Goal: Information Seeking & Learning: Compare options

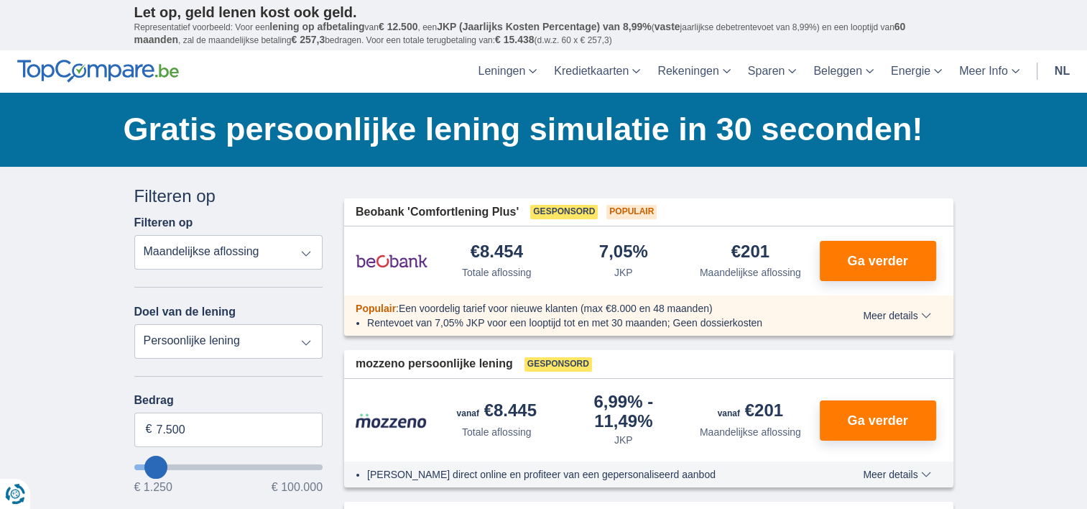
click at [307, 252] on select "Totale aflossing JKP Maandelijkse aflossing" at bounding box center [228, 252] width 189 height 34
click at [302, 250] on select "Totale aflossing JKP Maandelijkse aflossing" at bounding box center [228, 252] width 189 height 34
click at [198, 336] on select "Persoonlijke lening Auto Moto / fiets Mobilhome / caravan Renovatie Energie Sch…" at bounding box center [228, 341] width 189 height 34
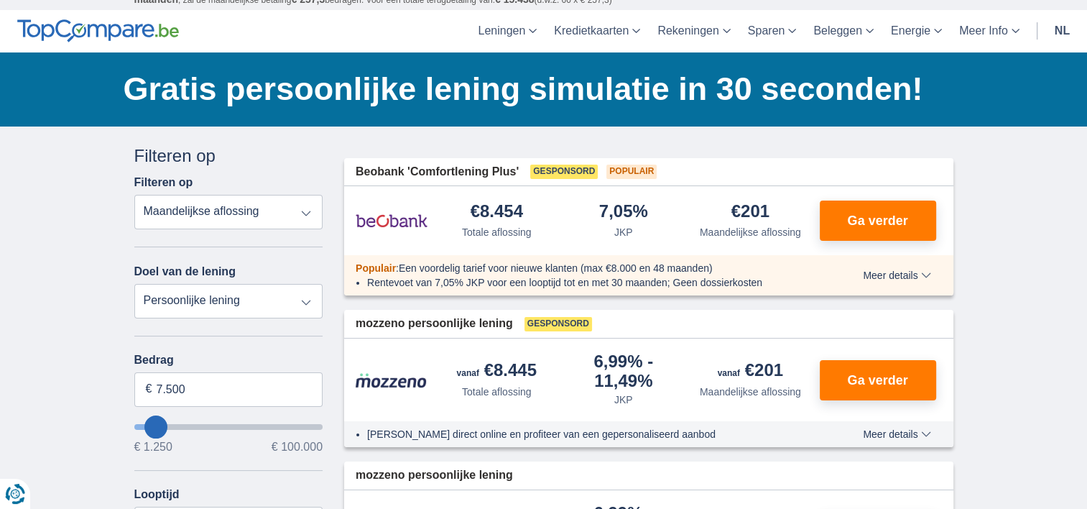
scroll to position [72, 0]
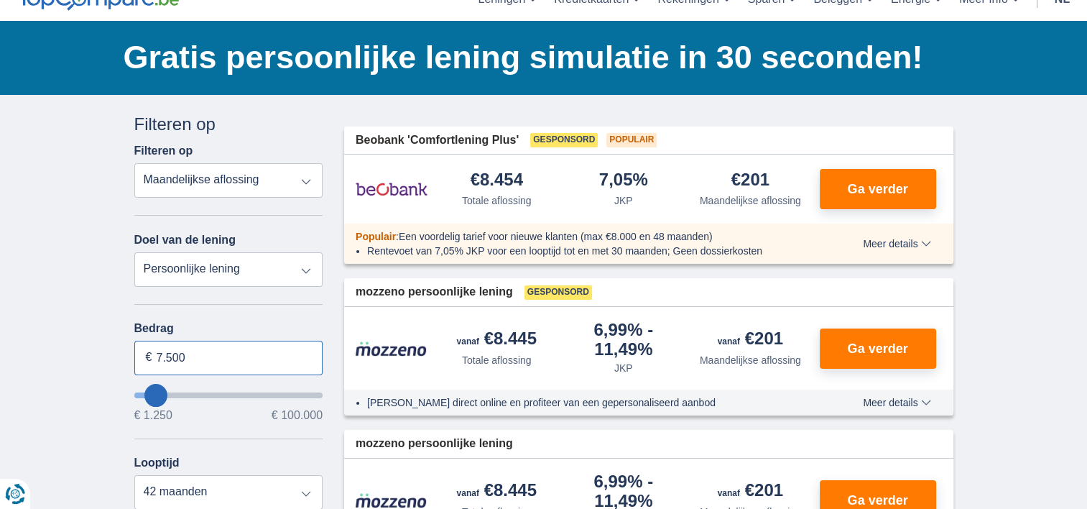
click at [185, 359] on input "7.500" at bounding box center [228, 358] width 189 height 34
type input "7"
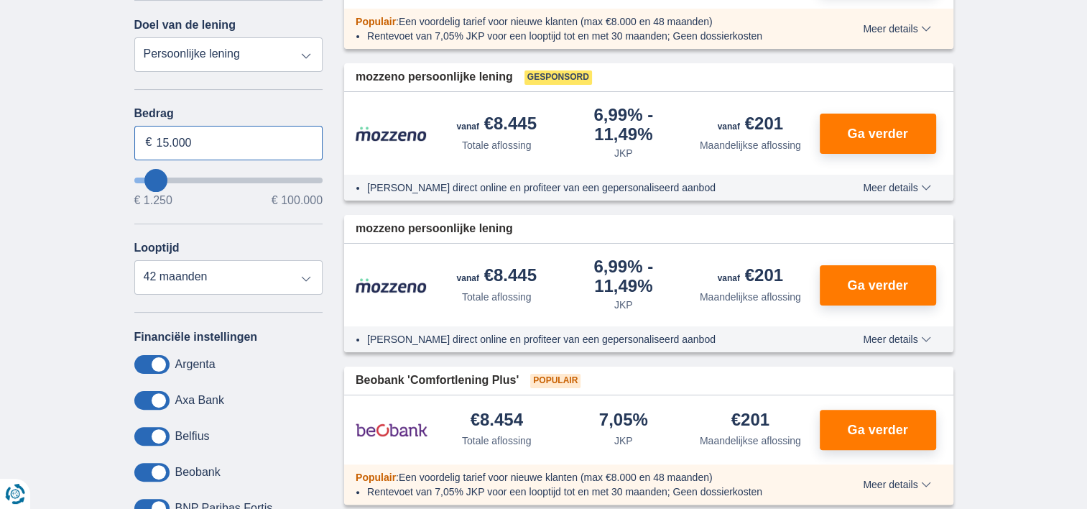
scroll to position [287, 0]
type input "15.000"
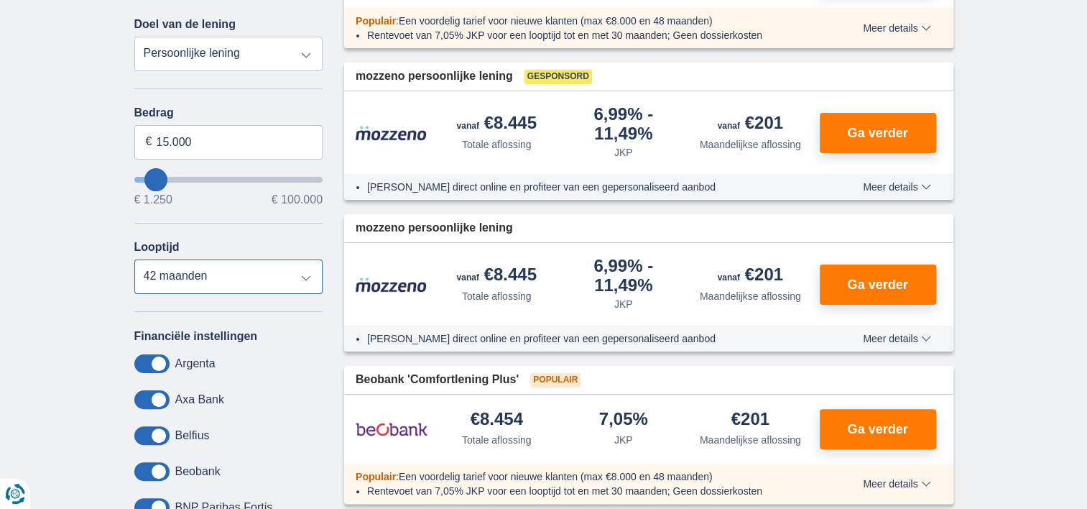
type input "15250"
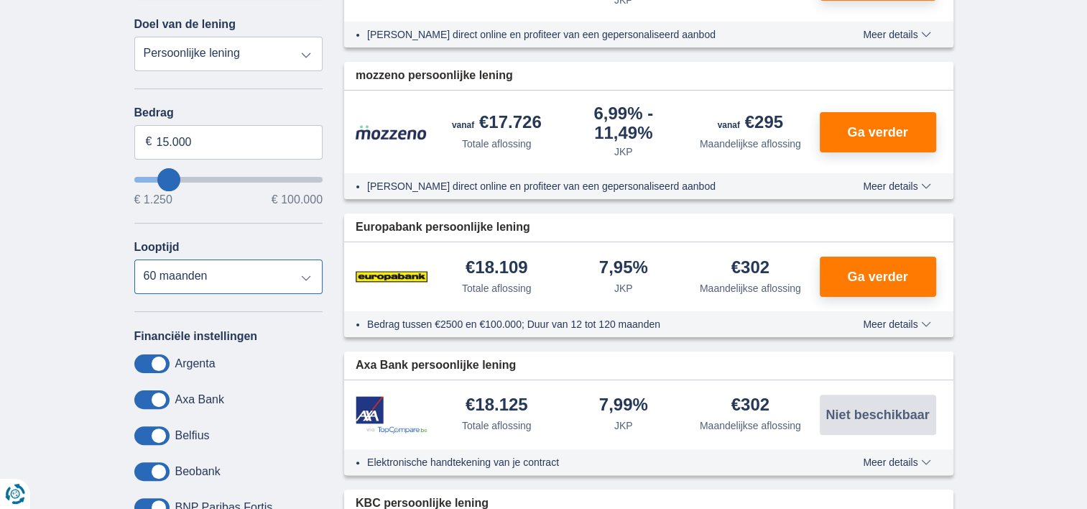
select select "24"
click at [134, 259] on select "12 maanden 18 maanden 24 maanden 30 maanden 36 maanden 42 maanden 48 maanden 60…" at bounding box center [228, 276] width 189 height 34
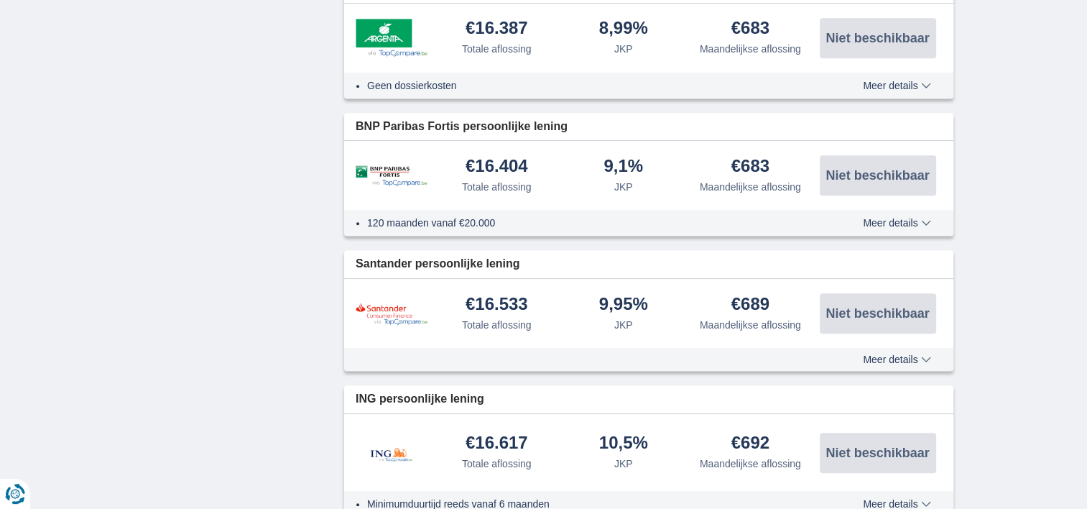
scroll to position [1006, 0]
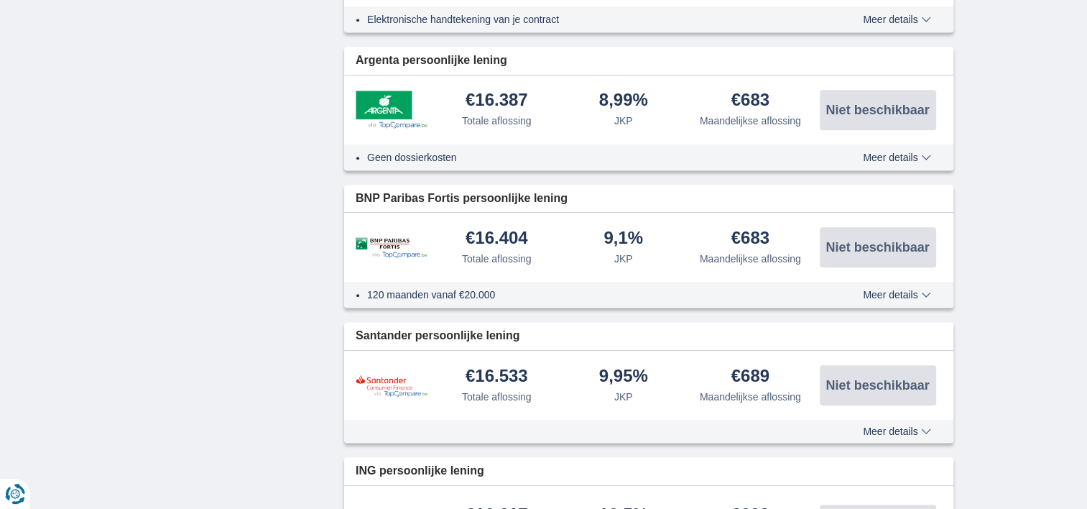
click at [913, 290] on span "Meer details" at bounding box center [897, 295] width 68 height 10
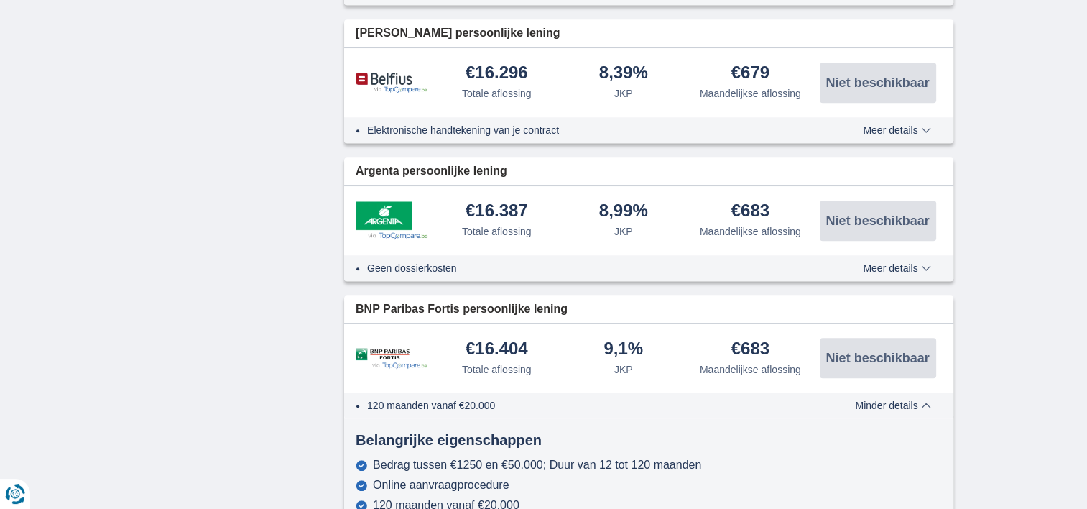
scroll to position [862, 0]
